Goal: Task Accomplishment & Management: Manage account settings

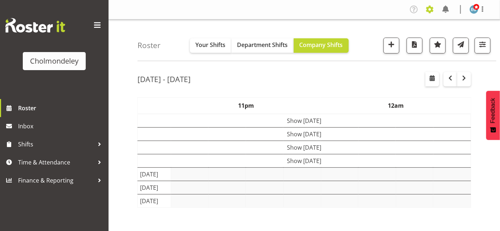
click at [431, 9] on span at bounding box center [430, 10] width 12 height 12
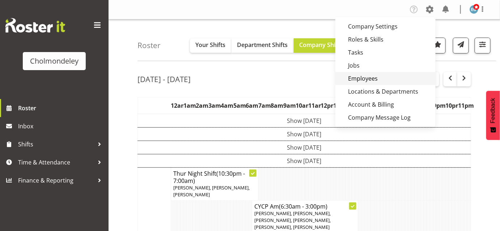
click at [369, 79] on link "Employees" at bounding box center [386, 78] width 100 height 13
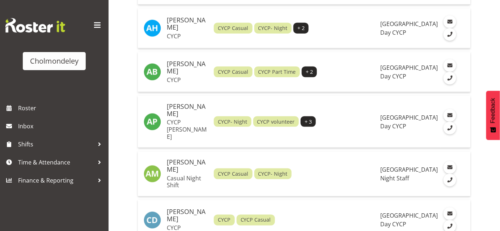
scroll to position [280, 0]
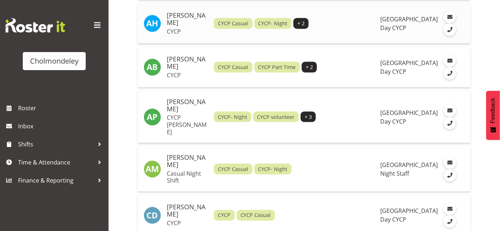
click at [181, 21] on h5 "Alexzarn Harmer" at bounding box center [187, 19] width 41 height 14
click at [451, 172] on span at bounding box center [450, 176] width 8 height 8
click at [177, 154] on h5 "Andrea McMurray" at bounding box center [187, 161] width 41 height 14
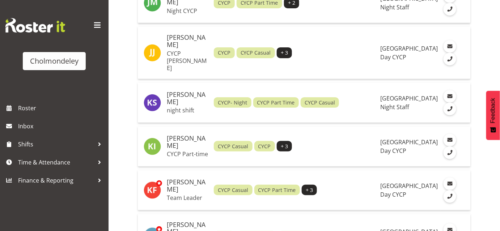
scroll to position [933, 0]
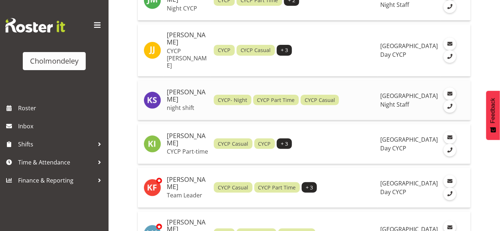
click at [177, 104] on p "night shift" at bounding box center [187, 107] width 41 height 7
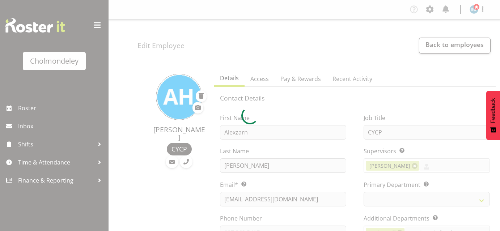
select select "shift"
select select "TimelineWeek"
select select
select select "80"
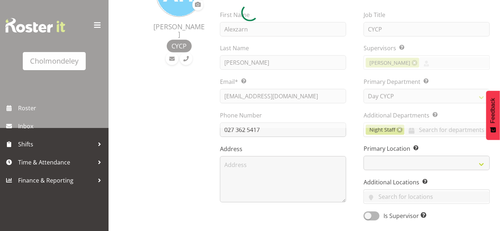
scroll to position [106, 0]
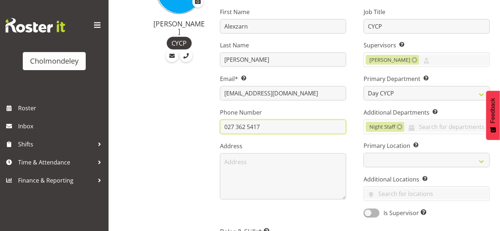
drag, startPoint x: 265, startPoint y: 128, endPoint x: 219, endPoint y: 128, distance: 46.0
click at [219, 128] on div "First Name Alexzarn Last Name Harmer Email* This is a required field. tamateabo…" at bounding box center [283, 110] width 144 height 226
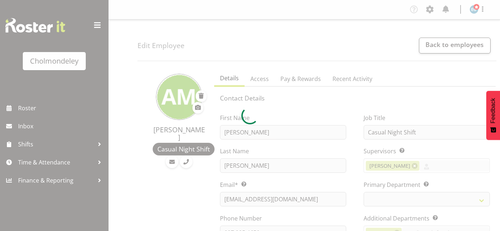
select select "shiftH"
select select "TimelineWeek"
select select
select select "79"
select select "81"
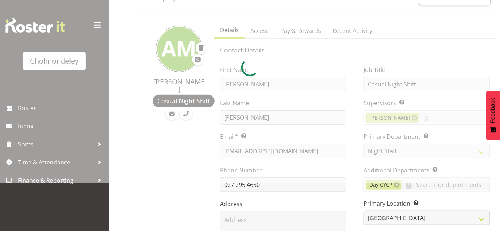
scroll to position [59, 0]
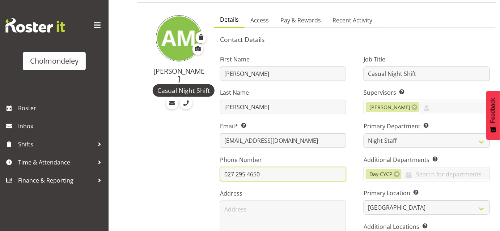
drag, startPoint x: 264, startPoint y: 176, endPoint x: 216, endPoint y: 177, distance: 48.5
click at [216, 177] on div "First Name Andrea Last Name McMurray Email* This is a required field. mcmurraya…" at bounding box center [283, 158] width 144 height 226
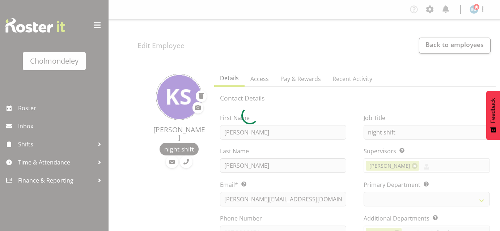
select select "shift"
select select "TimelineWeek"
select select
select select "79"
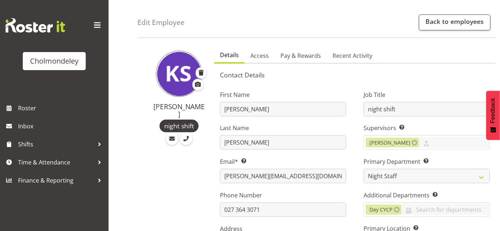
scroll to position [34, 0]
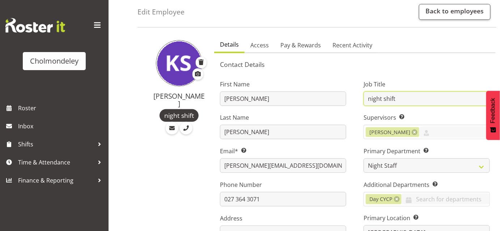
click at [371, 97] on input "night shift" at bounding box center [427, 99] width 126 height 14
click at [389, 99] on input "Night shift" at bounding box center [427, 99] width 126 height 14
click at [387, 98] on input "Night shift" at bounding box center [427, 99] width 126 height 14
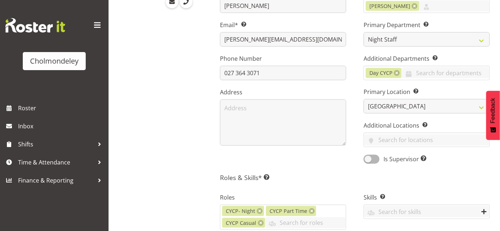
scroll to position [161, 0]
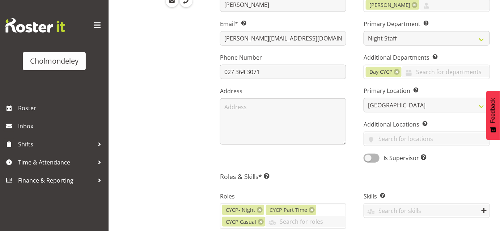
type input "Night Shift"
drag, startPoint x: 232, startPoint y: 72, endPoint x: 210, endPoint y: 72, distance: 22.4
click at [210, 72] on div "Details Access Pay & Rewards Recent Activity Contact Details First Name [PERSON…" at bounding box center [355, 206] width 290 height 600
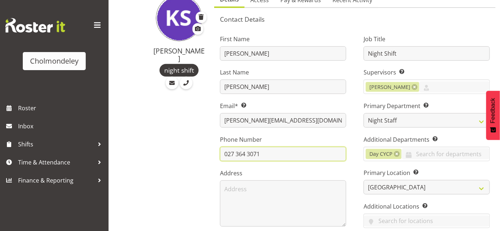
scroll to position [80, 0]
